Goal: Entertainment & Leisure: Consume media (video, audio)

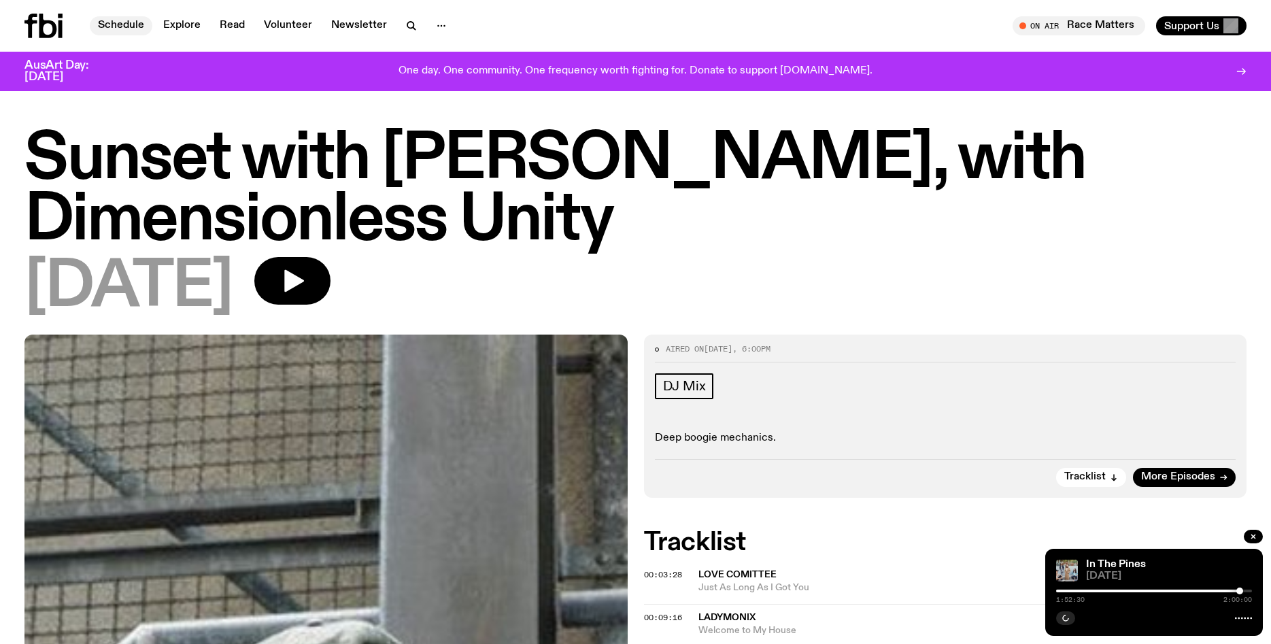
click at [110, 23] on link "Schedule" at bounding box center [121, 25] width 63 height 19
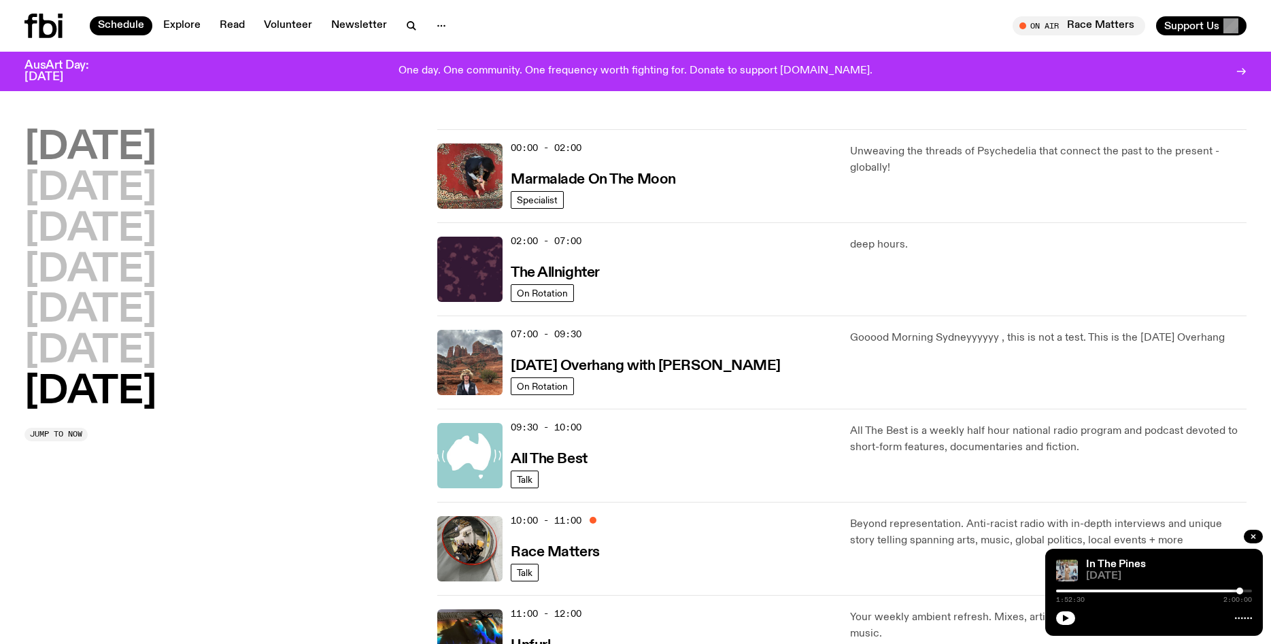
click at [130, 149] on h2 "[DATE]" at bounding box center [90, 148] width 132 height 38
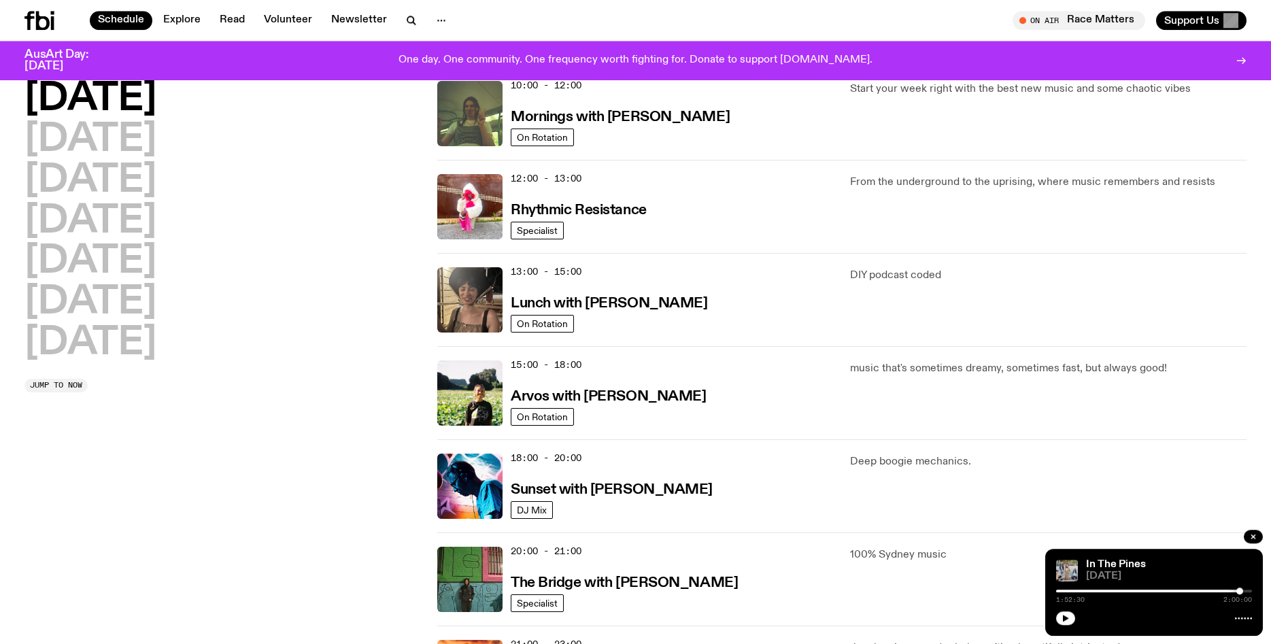
scroll to position [243, 0]
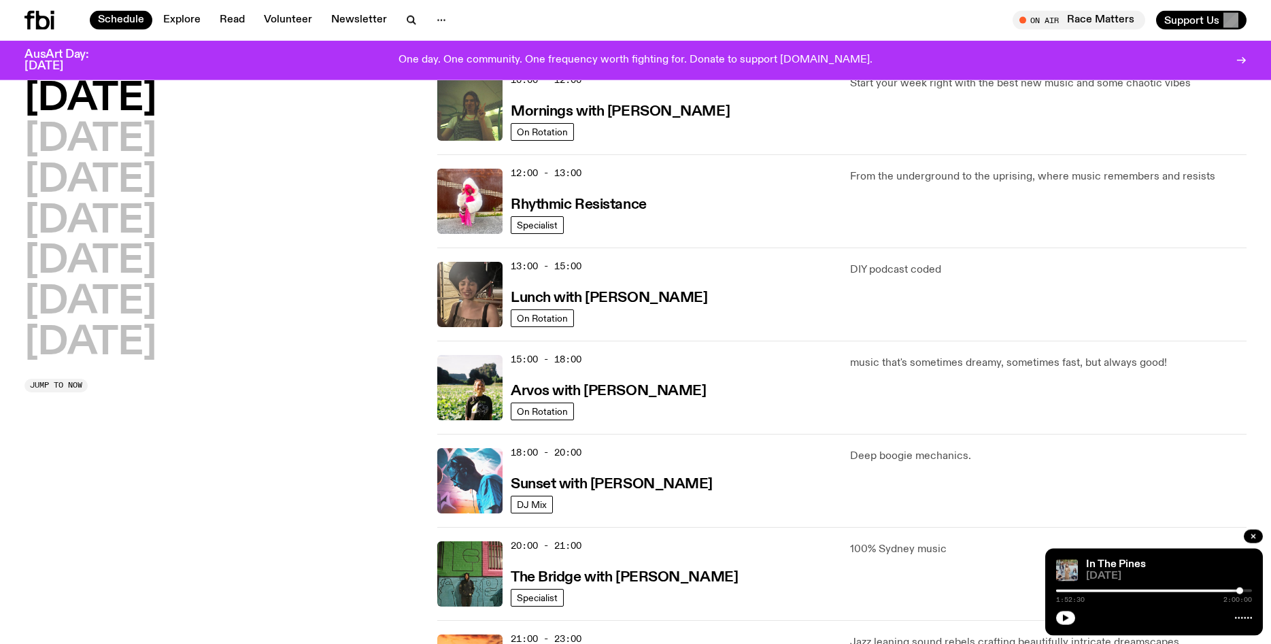
click at [452, 457] on img at bounding box center [469, 480] width 65 height 65
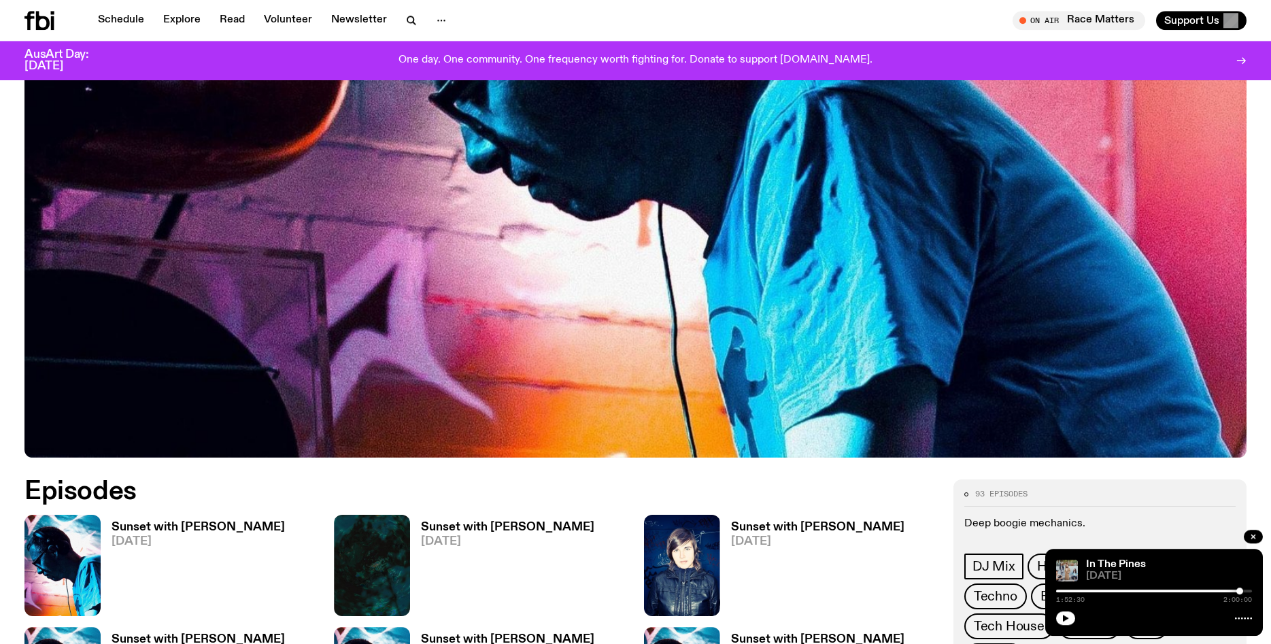
scroll to position [424, 0]
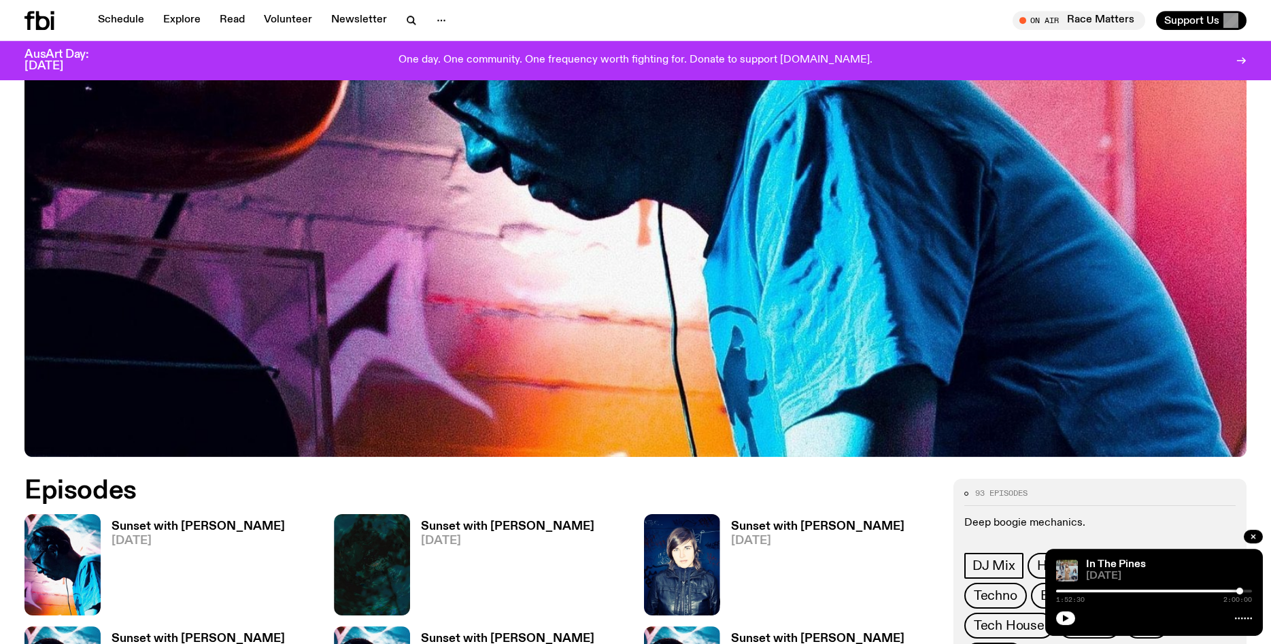
click at [82, 569] on img at bounding box center [62, 564] width 76 height 101
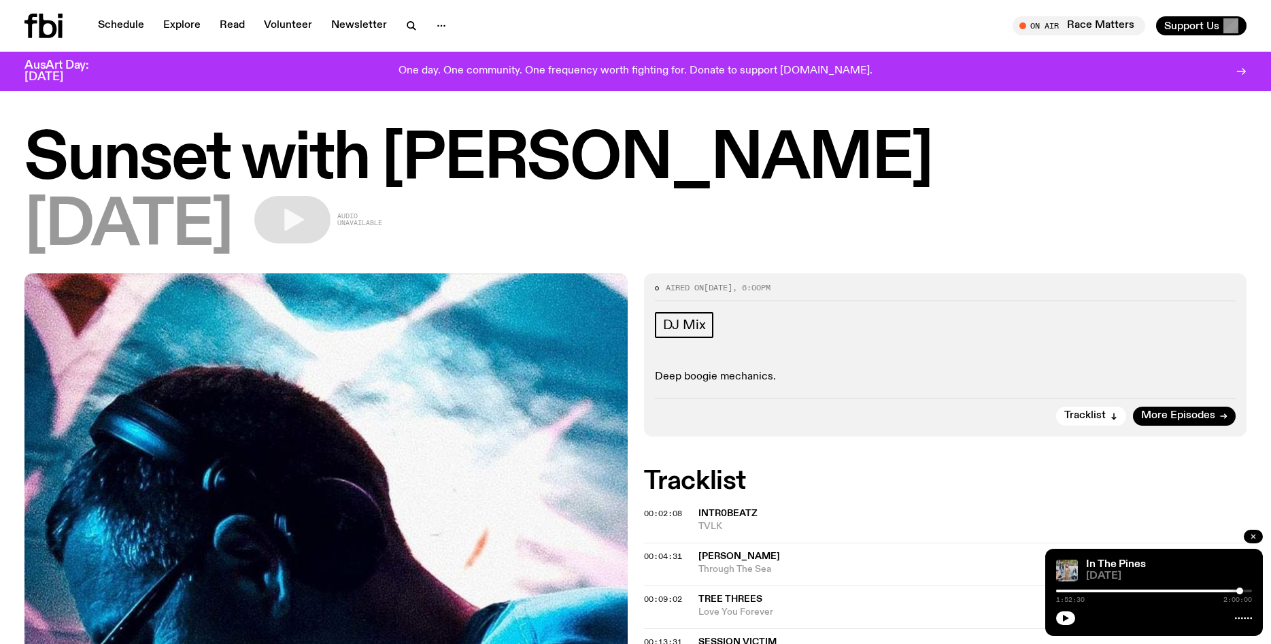
click at [1255, 532] on button "button" at bounding box center [1253, 537] width 19 height 14
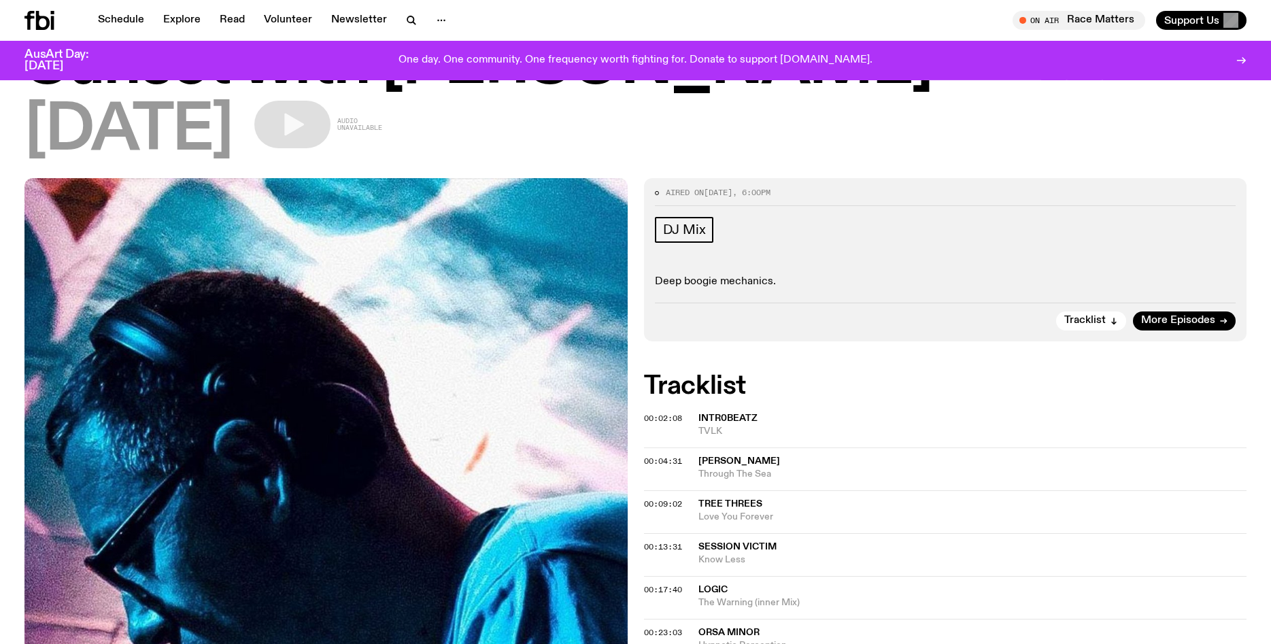
scroll to position [86, 0]
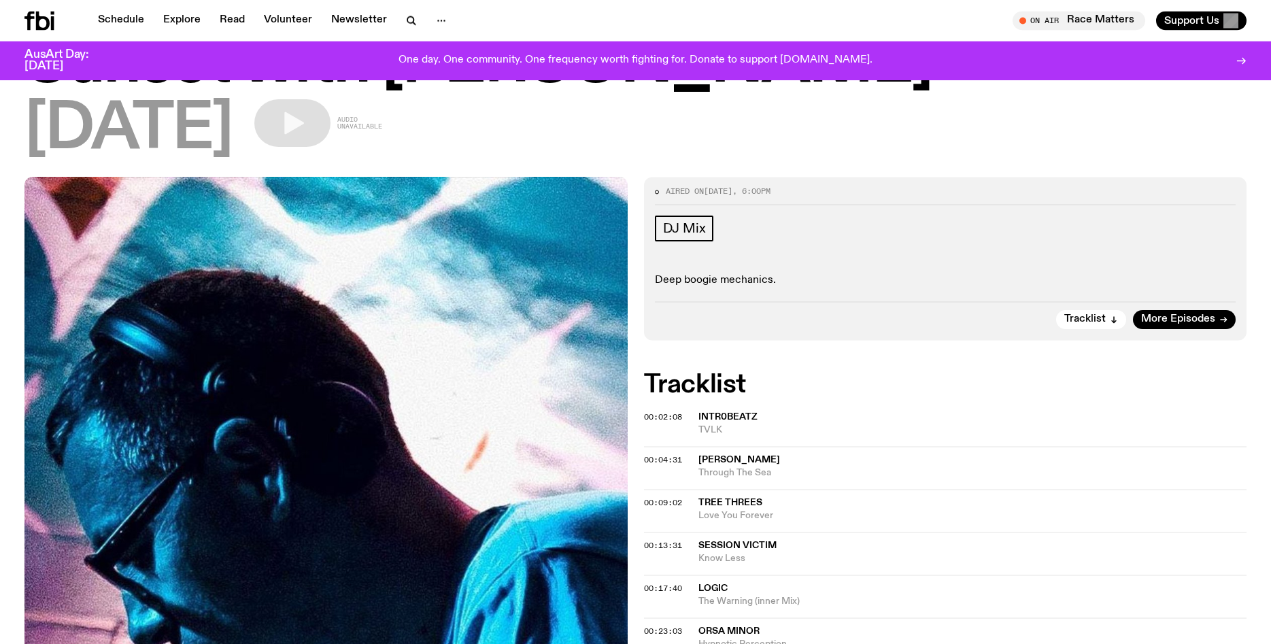
click at [707, 417] on span "intr0beatz" at bounding box center [727, 417] width 59 height 10
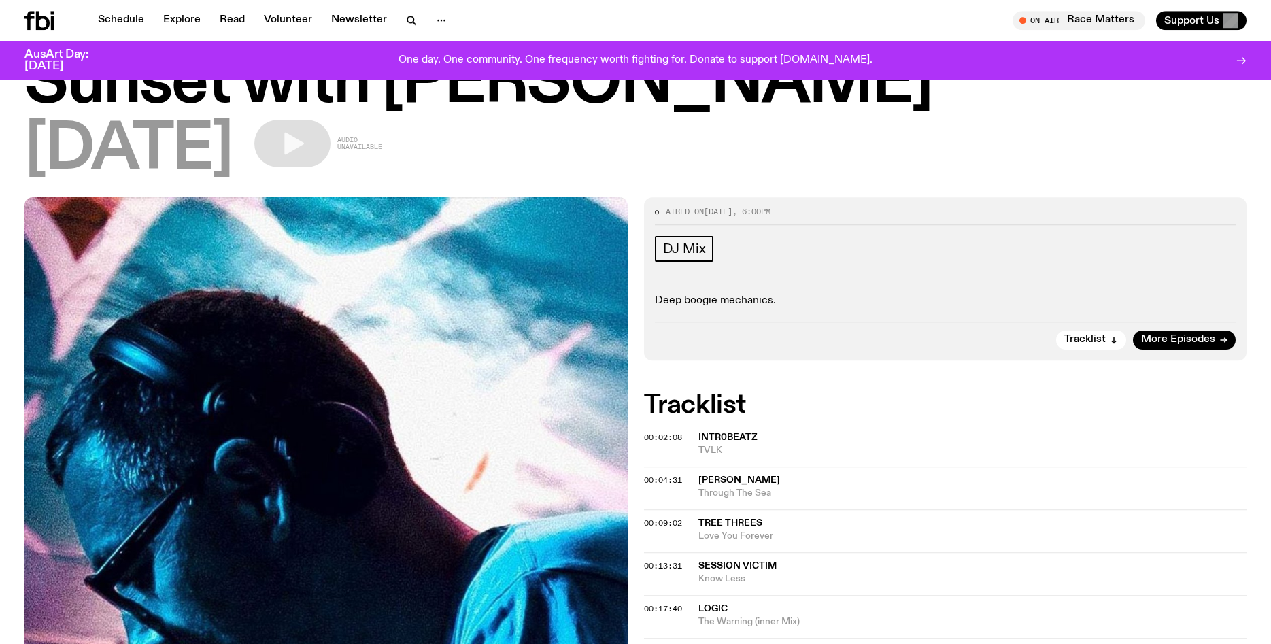
scroll to position [63, 0]
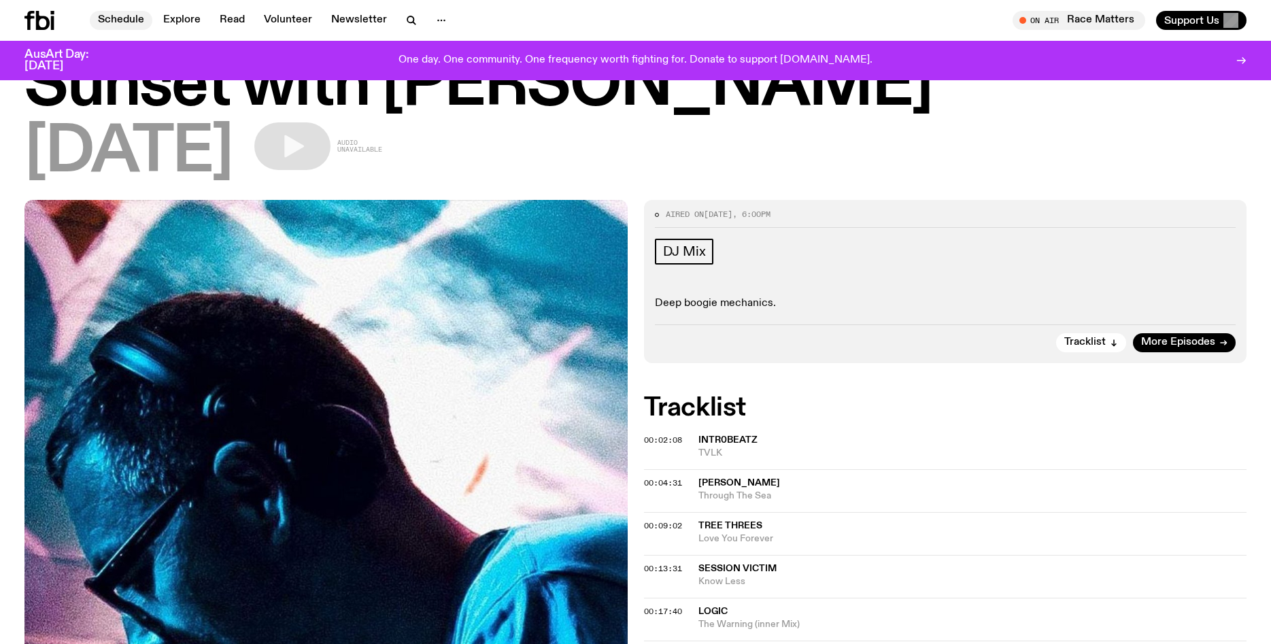
click at [122, 21] on link "Schedule" at bounding box center [121, 20] width 63 height 19
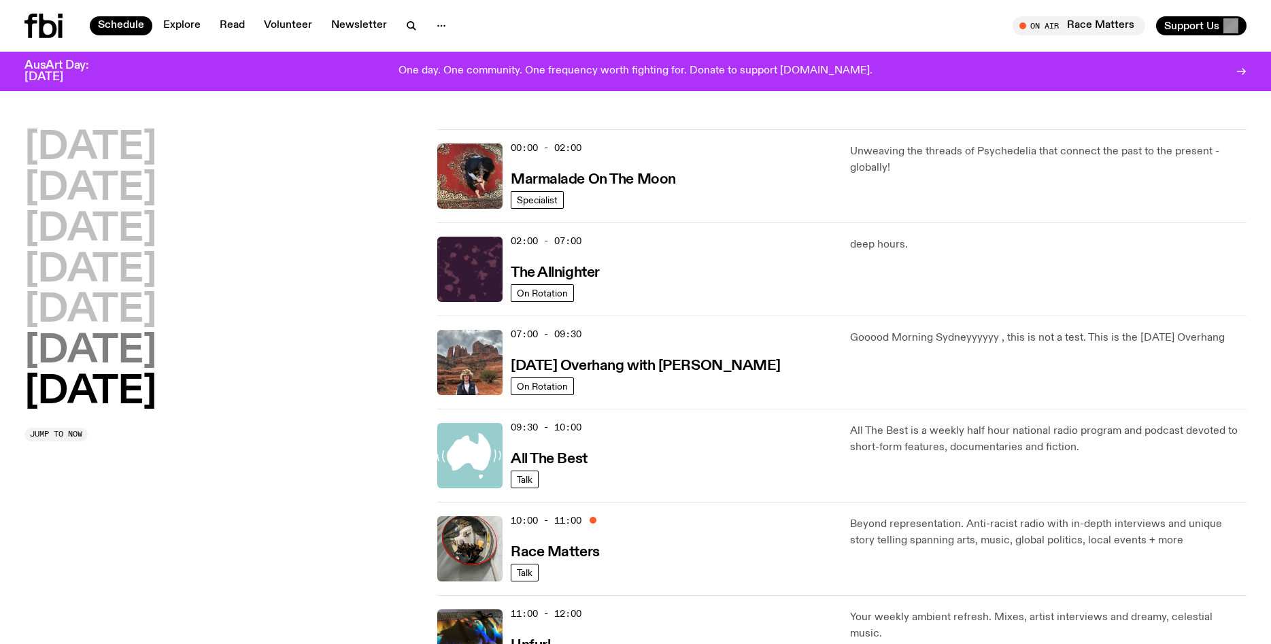
click at [101, 354] on h2 "[DATE]" at bounding box center [90, 351] width 132 height 38
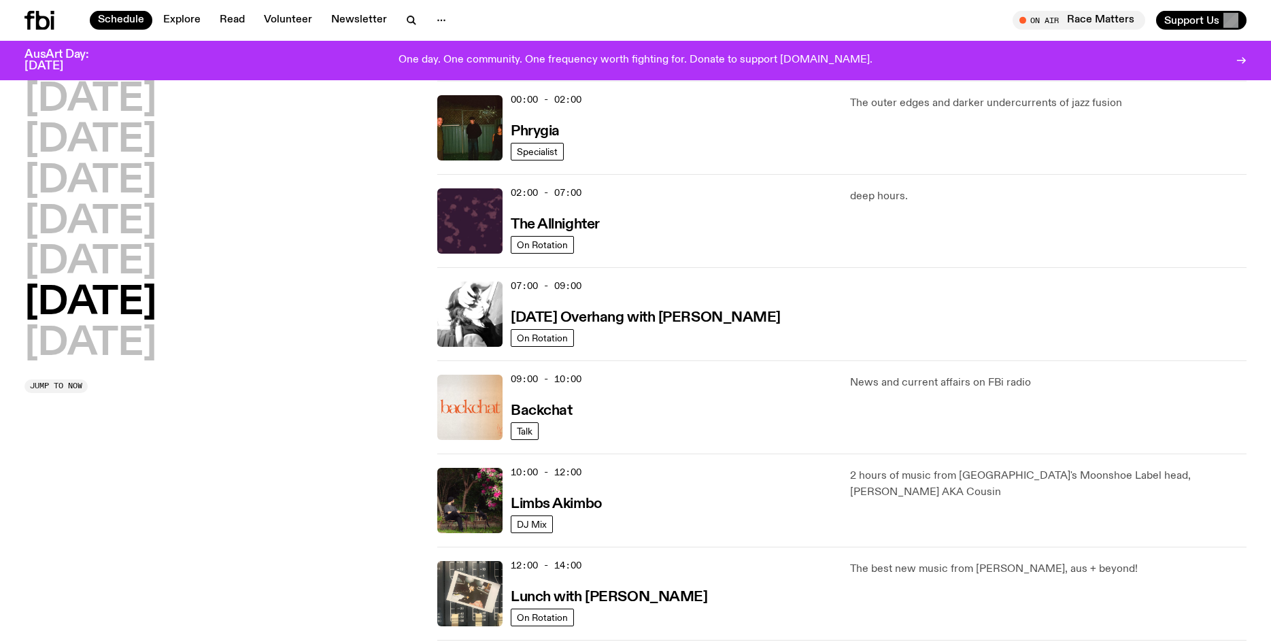
scroll to position [38, 0]
click at [475, 514] on img at bounding box center [469, 499] width 65 height 65
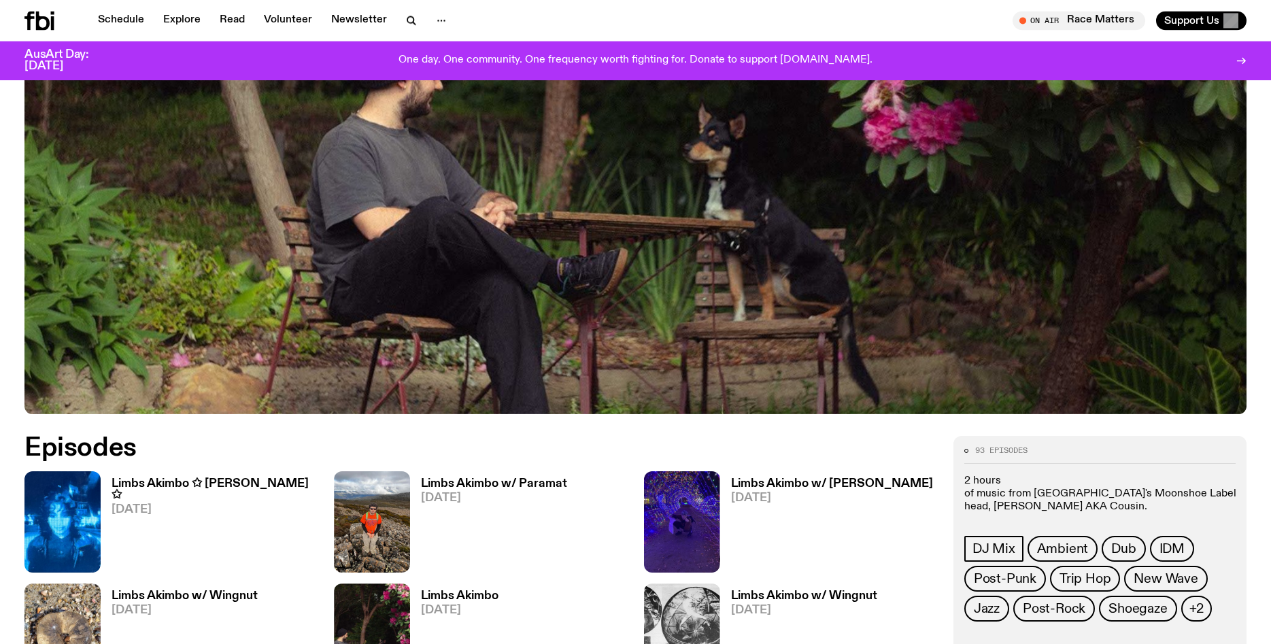
scroll to position [485, 0]
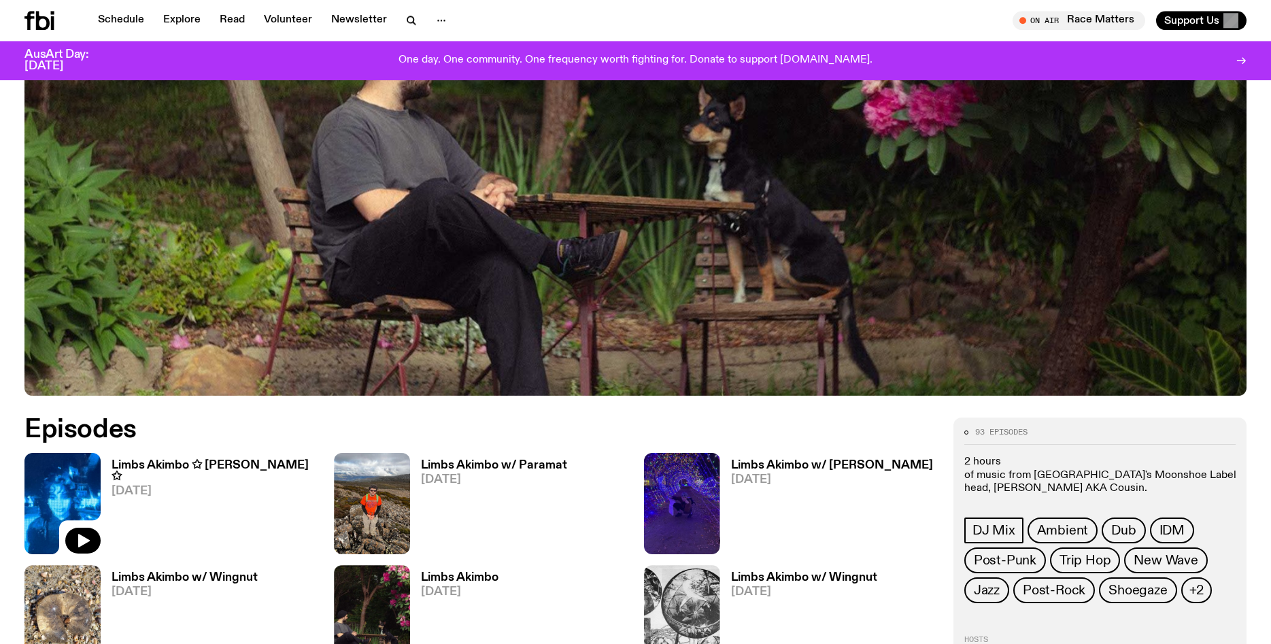
click at [95, 505] on img at bounding box center [62, 503] width 76 height 101
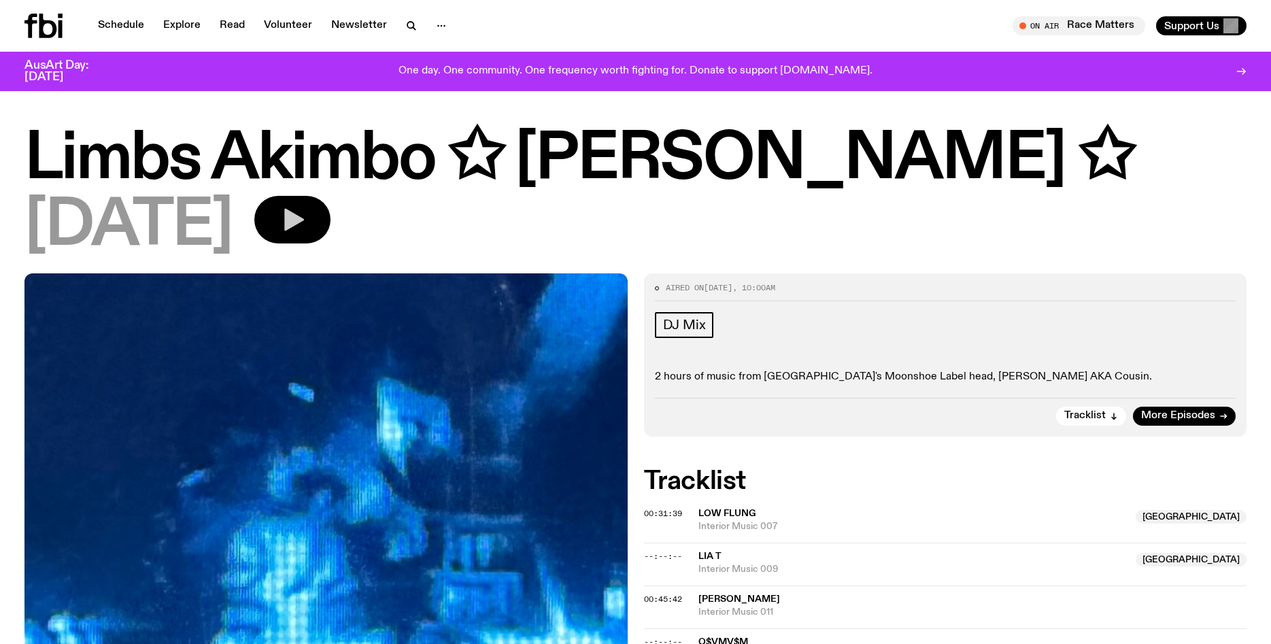
click at [294, 227] on icon "button" at bounding box center [294, 220] width 20 height 22
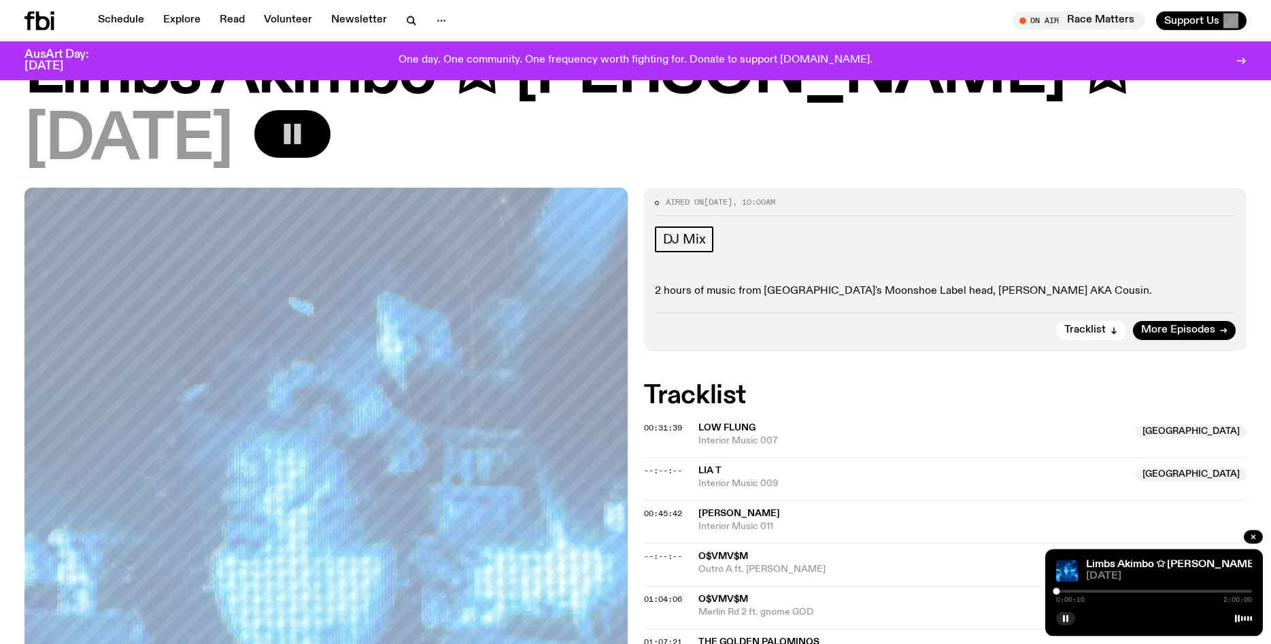
scroll to position [76, 0]
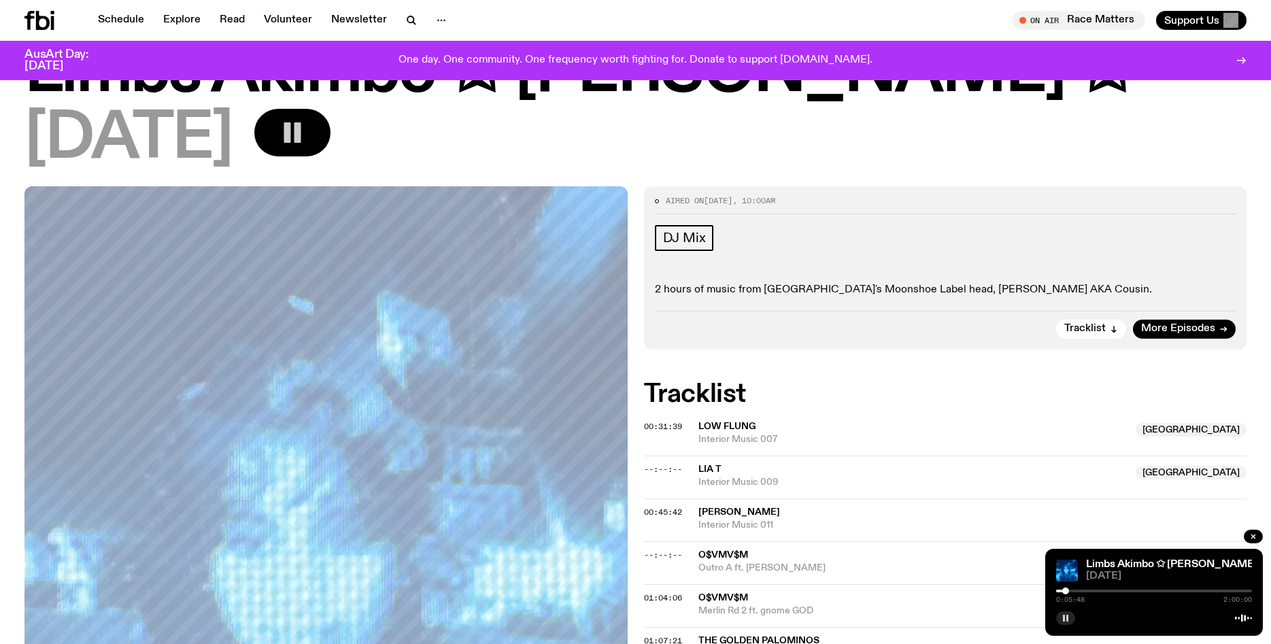
click at [1063, 618] on icon "button" at bounding box center [1065, 618] width 8 height 8
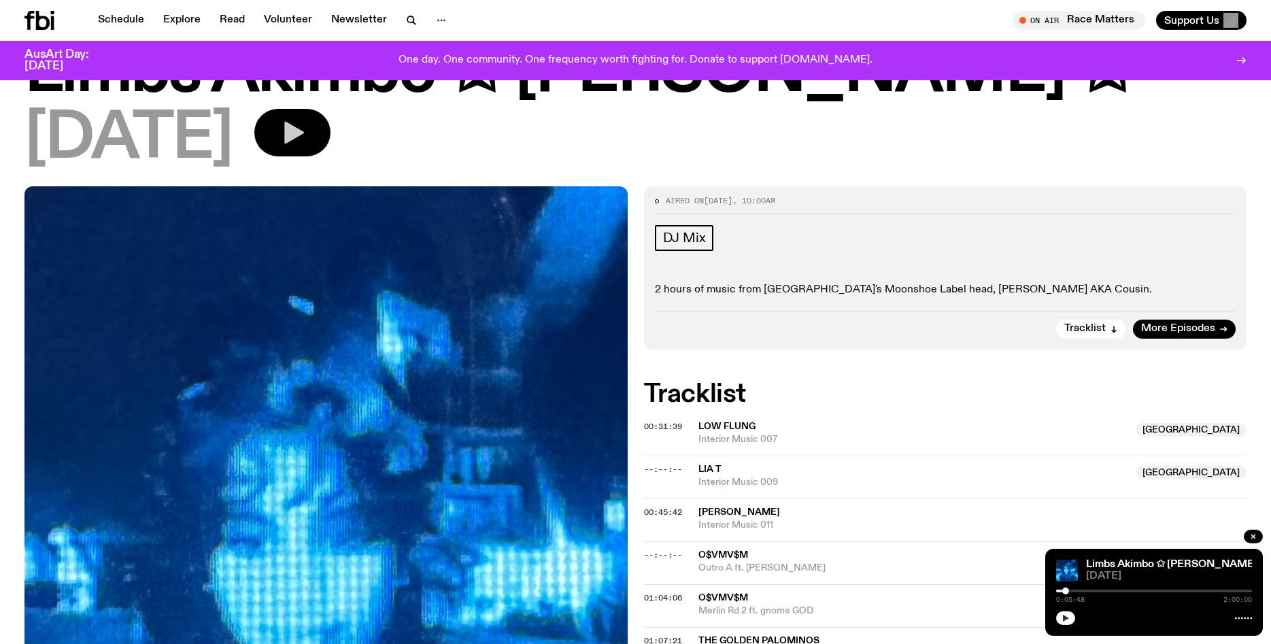
click at [1057, 621] on div at bounding box center [1154, 617] width 196 height 16
click at [1063, 618] on icon "button" at bounding box center [1066, 618] width 6 height 7
